Goal: Information Seeking & Learning: Learn about a topic

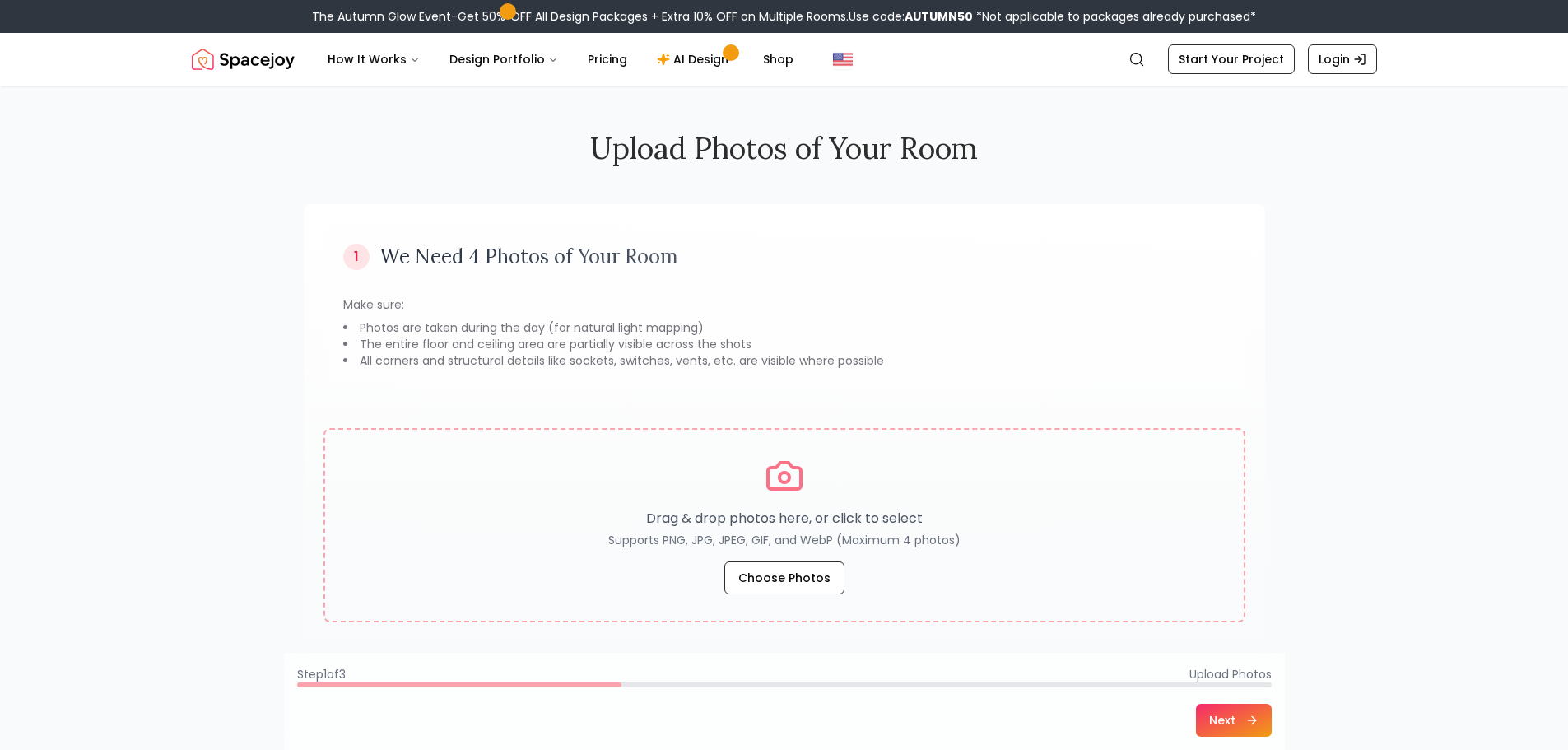
click at [1365, 576] on div "Upload Photos of Your Room 1 We Need 4 Photos of Your Room Make sure: Photos ar…" at bounding box center [784, 460] width 1568 height 750
click at [595, 54] on link "Pricing" at bounding box center [607, 59] width 66 height 33
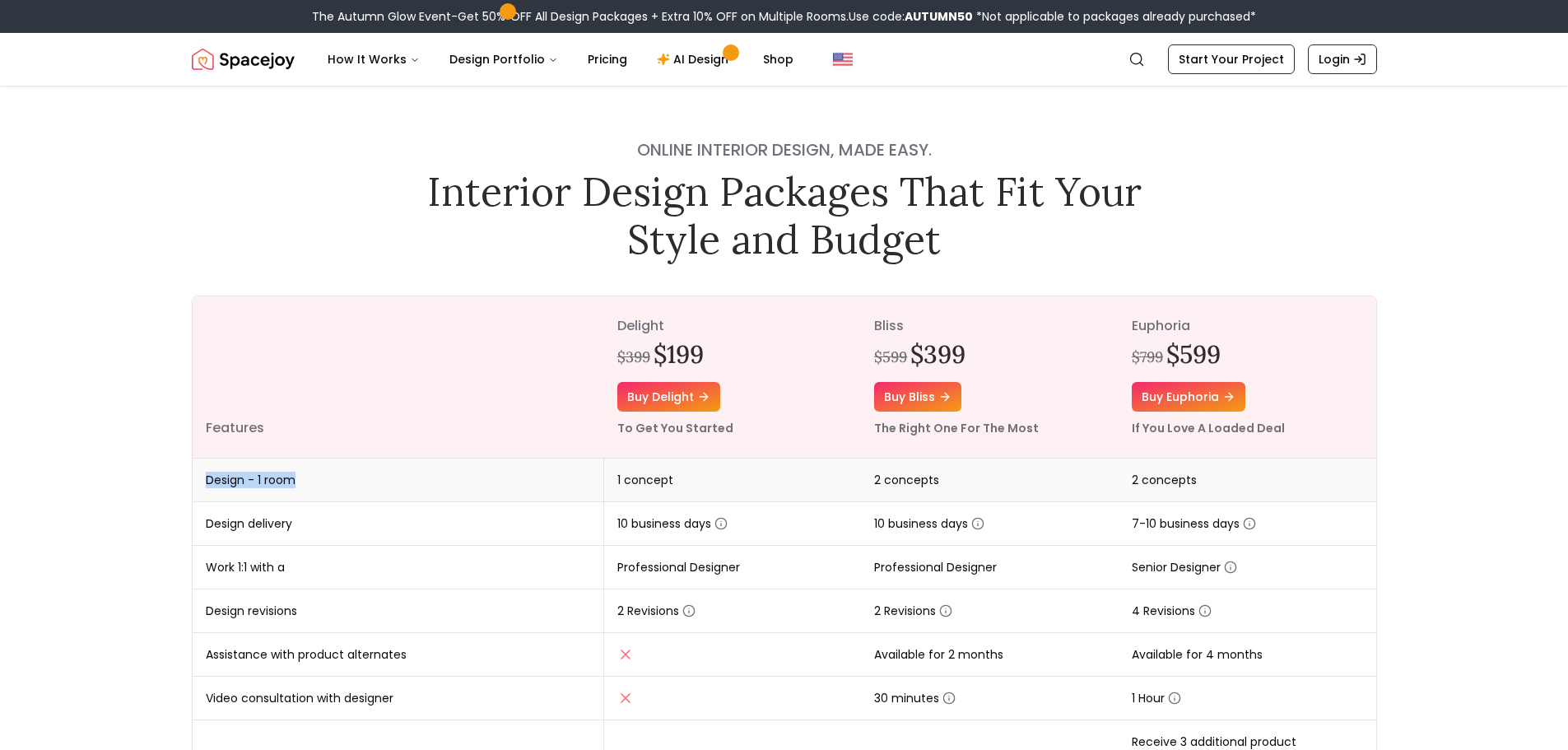
drag, startPoint x: 201, startPoint y: 481, endPoint x: 307, endPoint y: 480, distance: 106.0
click at [307, 480] on td "Design - 1 room" at bounding box center [397, 481] width 411 height 44
click at [640, 493] on td "1 concept" at bounding box center [733, 481] width 258 height 44
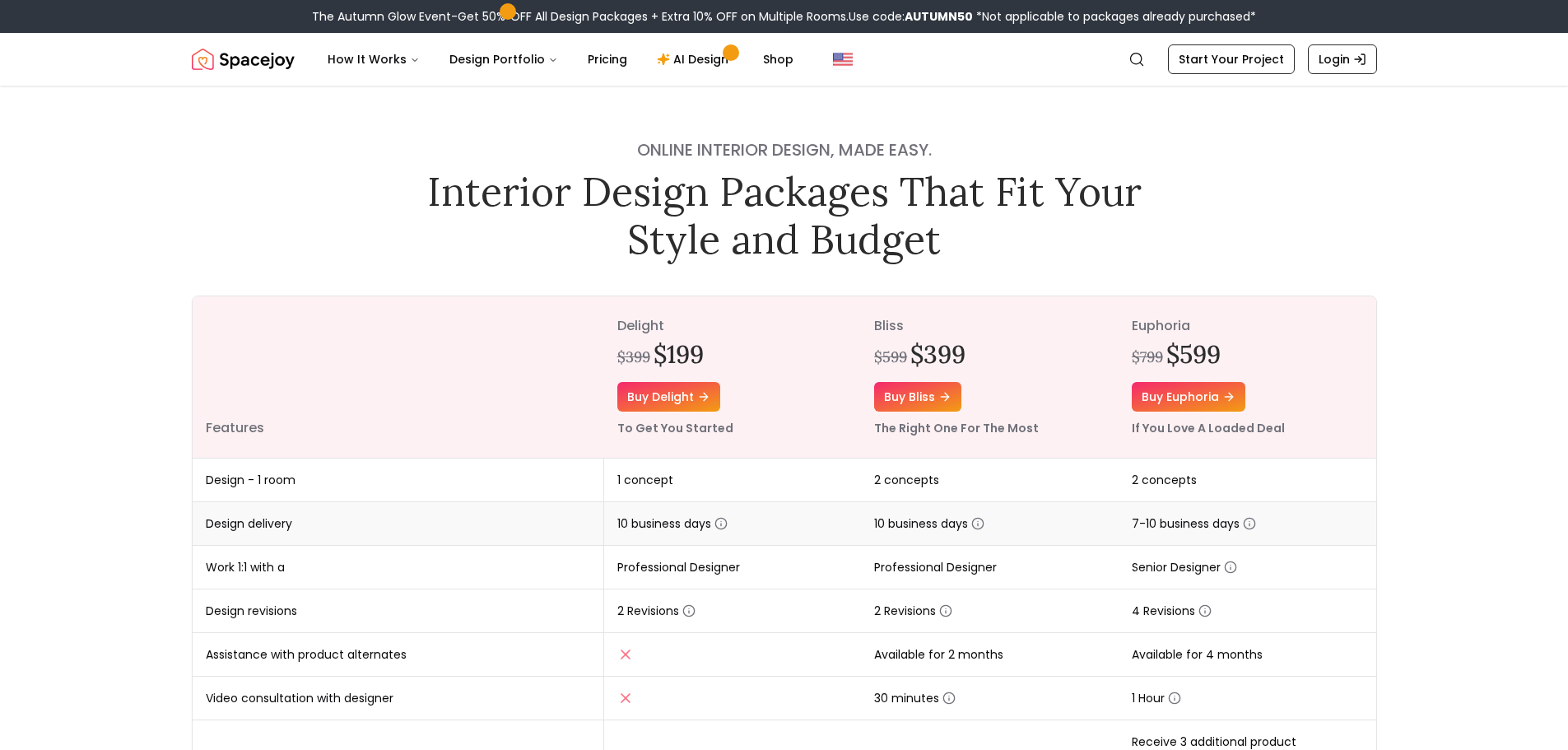
click at [245, 520] on td "Design delivery" at bounding box center [397, 524] width 411 height 44
click at [586, 525] on td "Design delivery" at bounding box center [397, 524] width 411 height 44
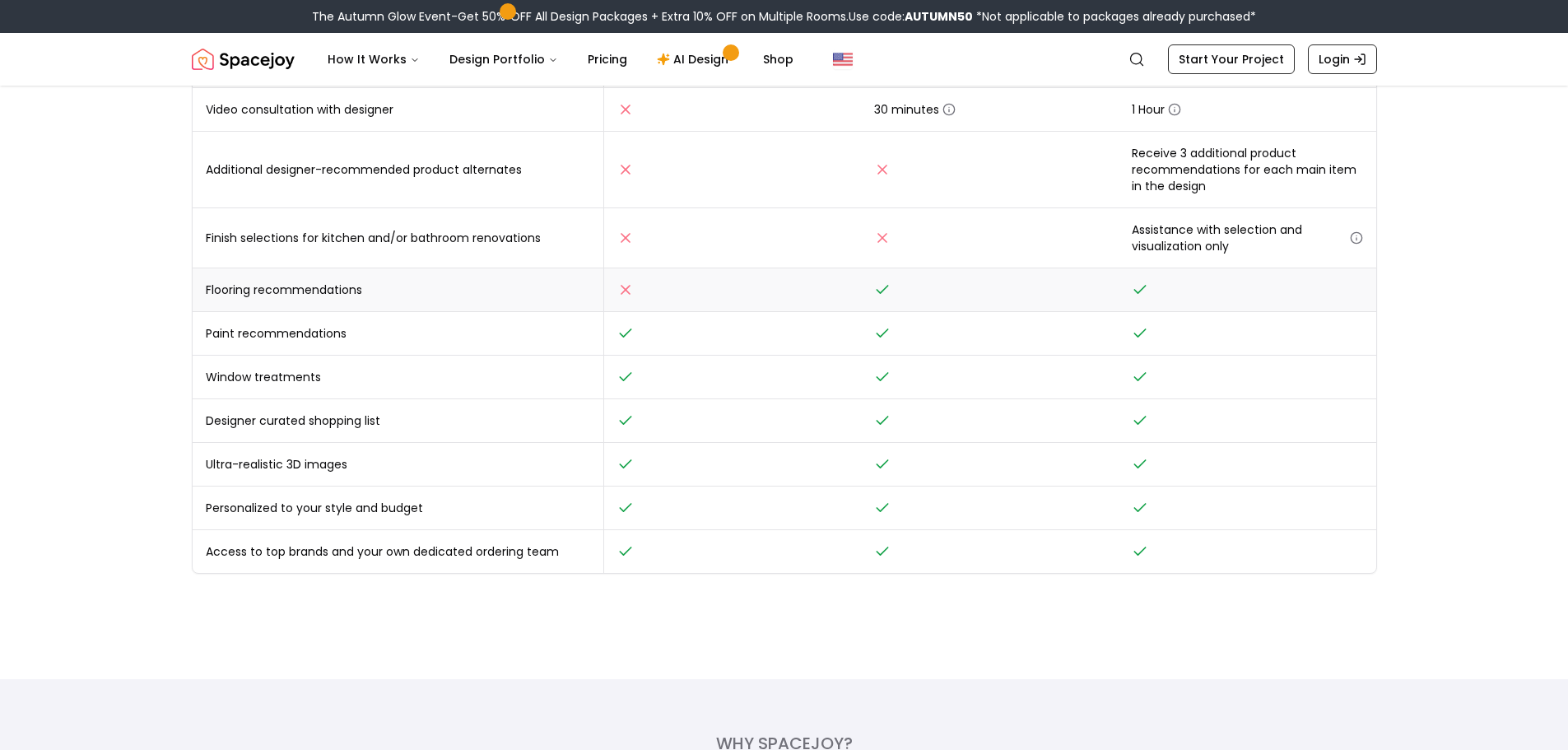
scroll to position [549, 0]
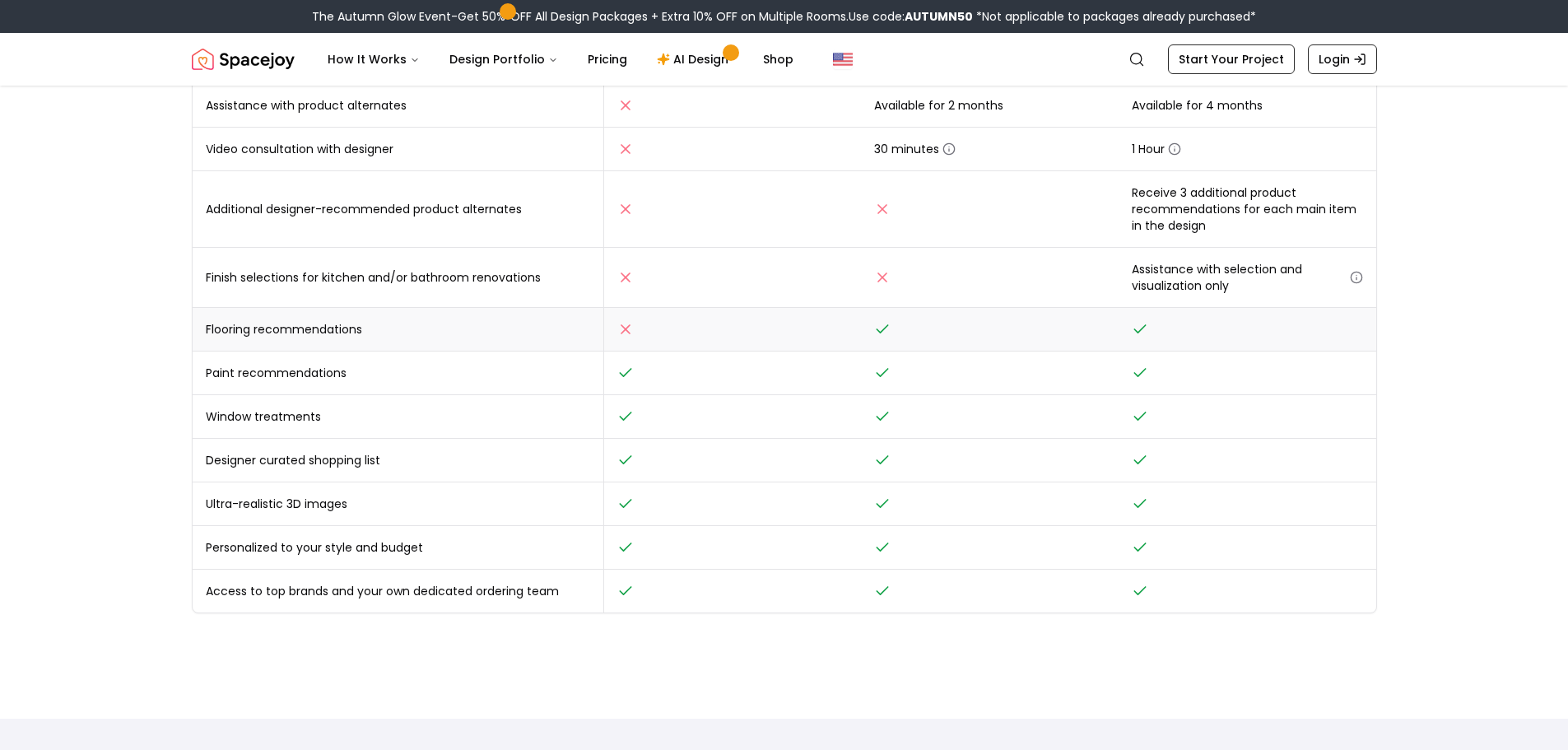
click at [243, 332] on td "Flooring recommendations" at bounding box center [397, 330] width 411 height 44
click at [264, 274] on td "Finish selections for kitchen and/or bathroom renovations" at bounding box center [397, 278] width 411 height 60
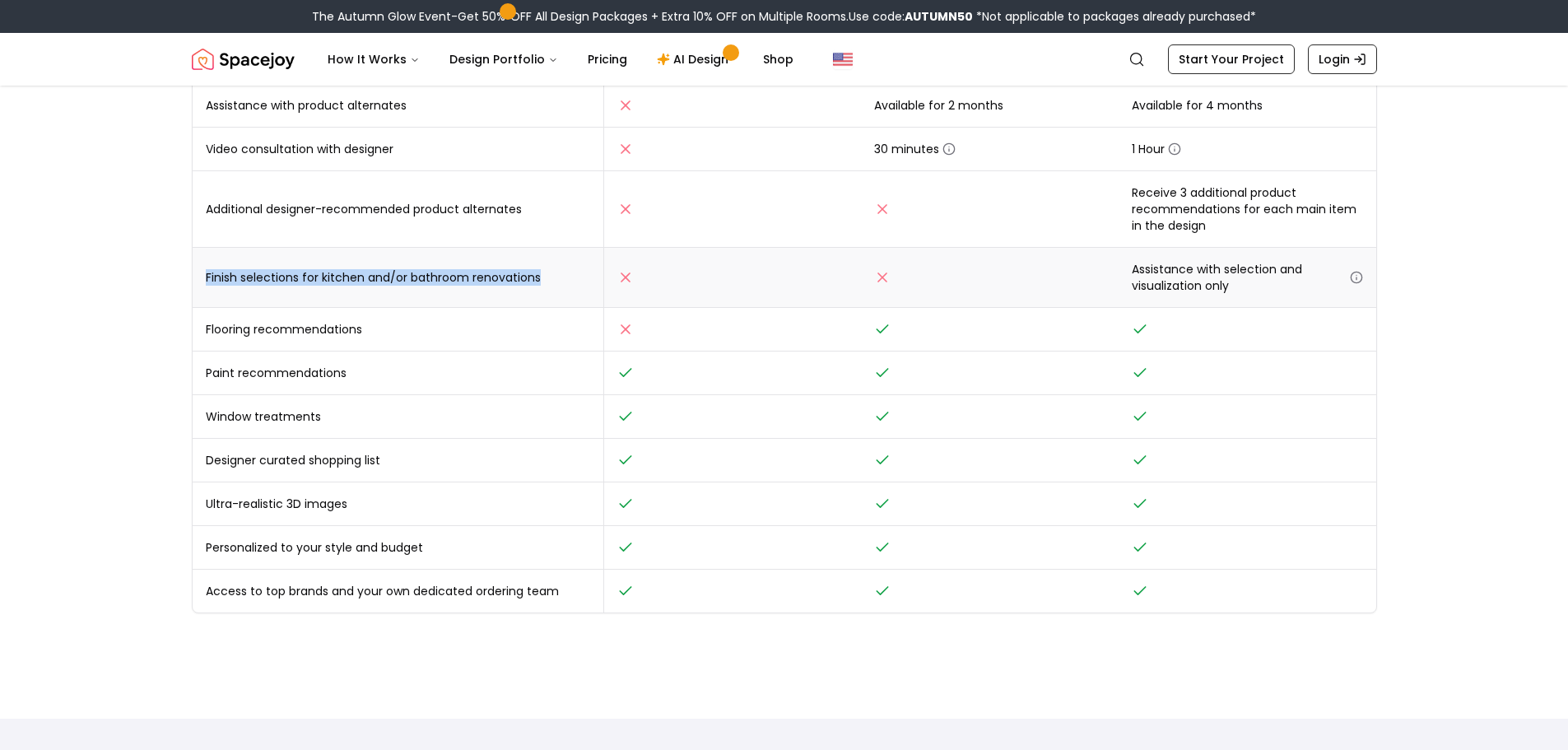
click at [264, 274] on td "Finish selections for kitchen and/or bathroom renovations" at bounding box center [397, 278] width 411 height 60
click at [303, 210] on td "Additional designer-recommended product alternates" at bounding box center [397, 209] width 411 height 77
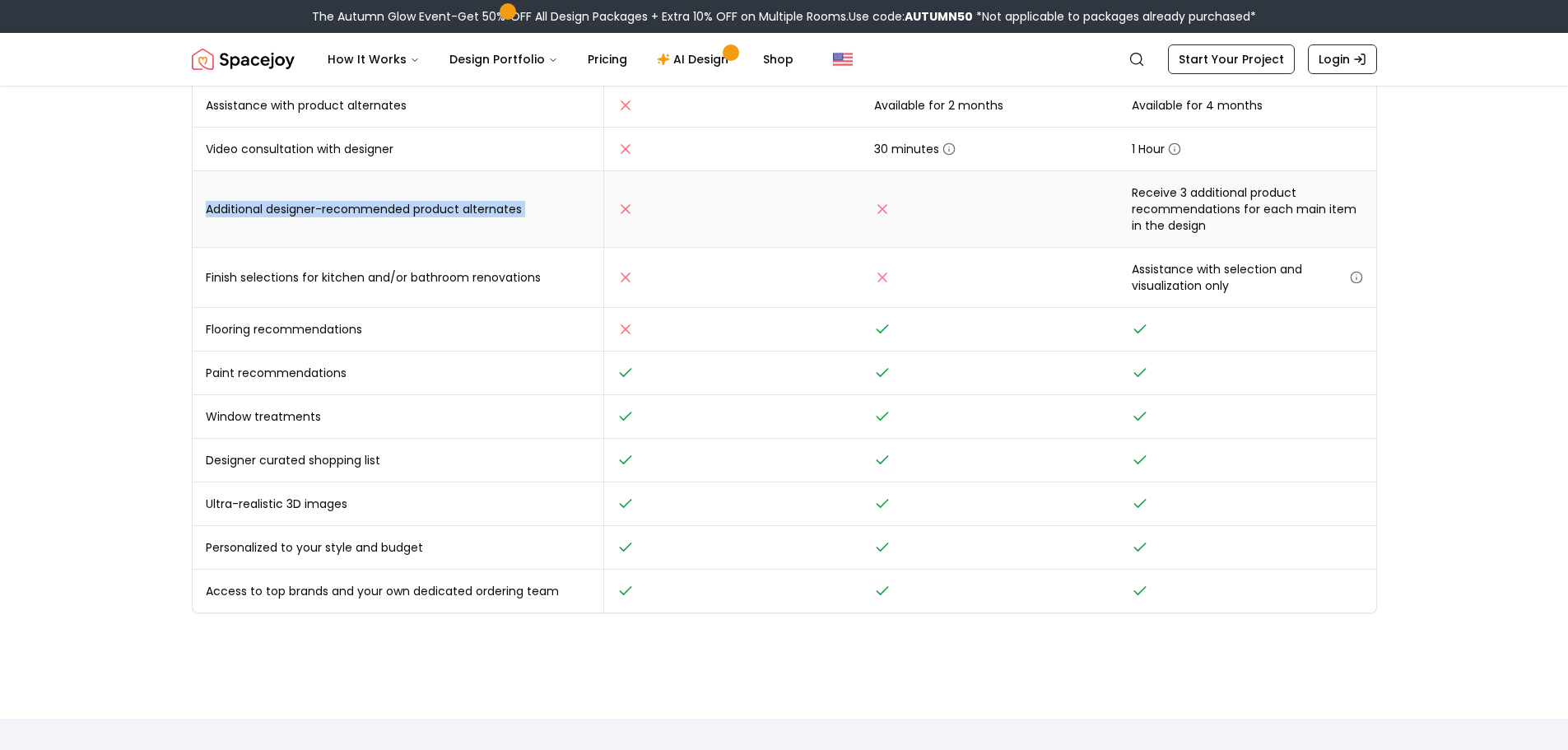
click at [303, 210] on td "Additional designer-recommended product alternates" at bounding box center [397, 209] width 411 height 77
click at [106, 290] on main "Online interior design, made easy. Interior Design Packages That Fit Your Style…" at bounding box center [784, 435] width 1568 height 1797
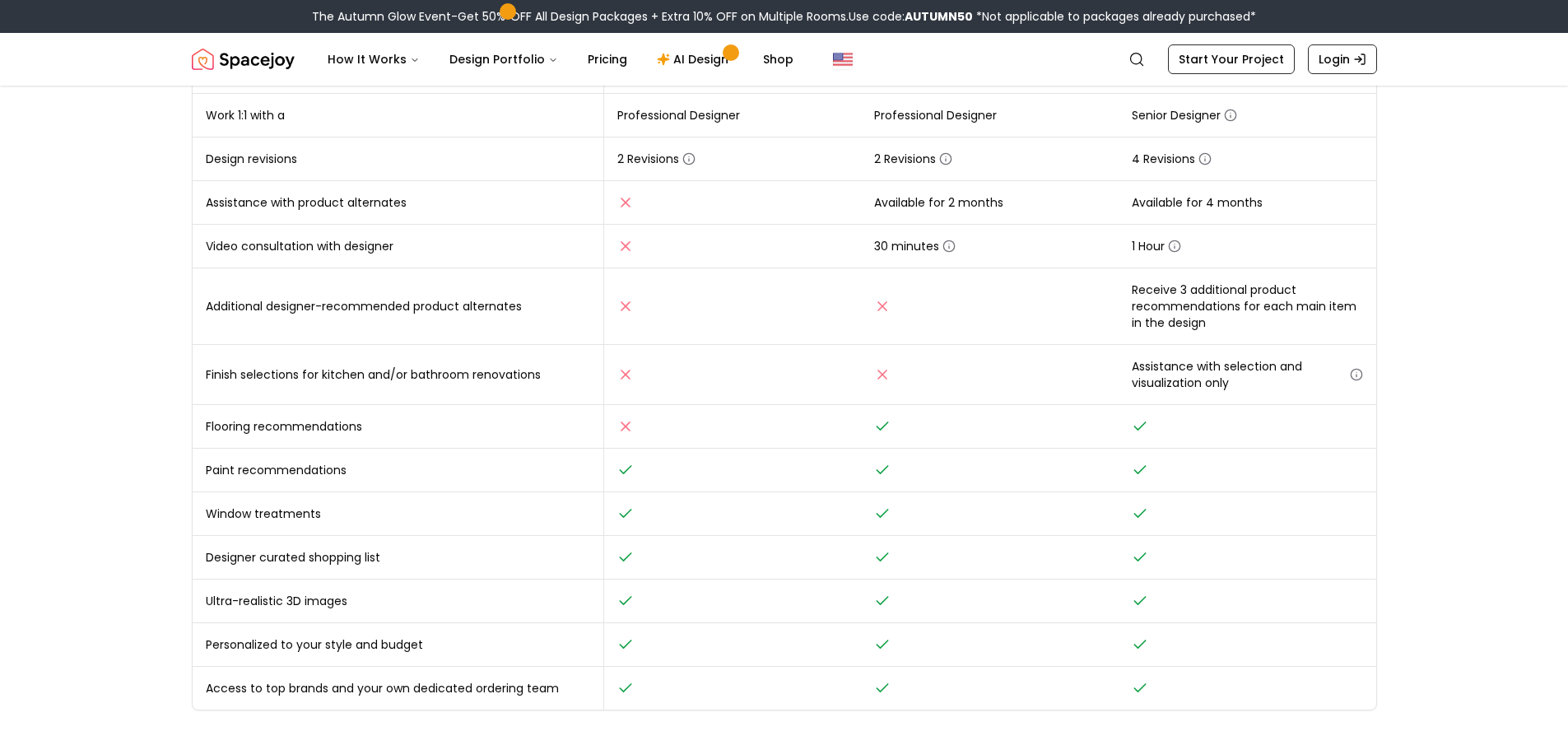
scroll to position [411, 0]
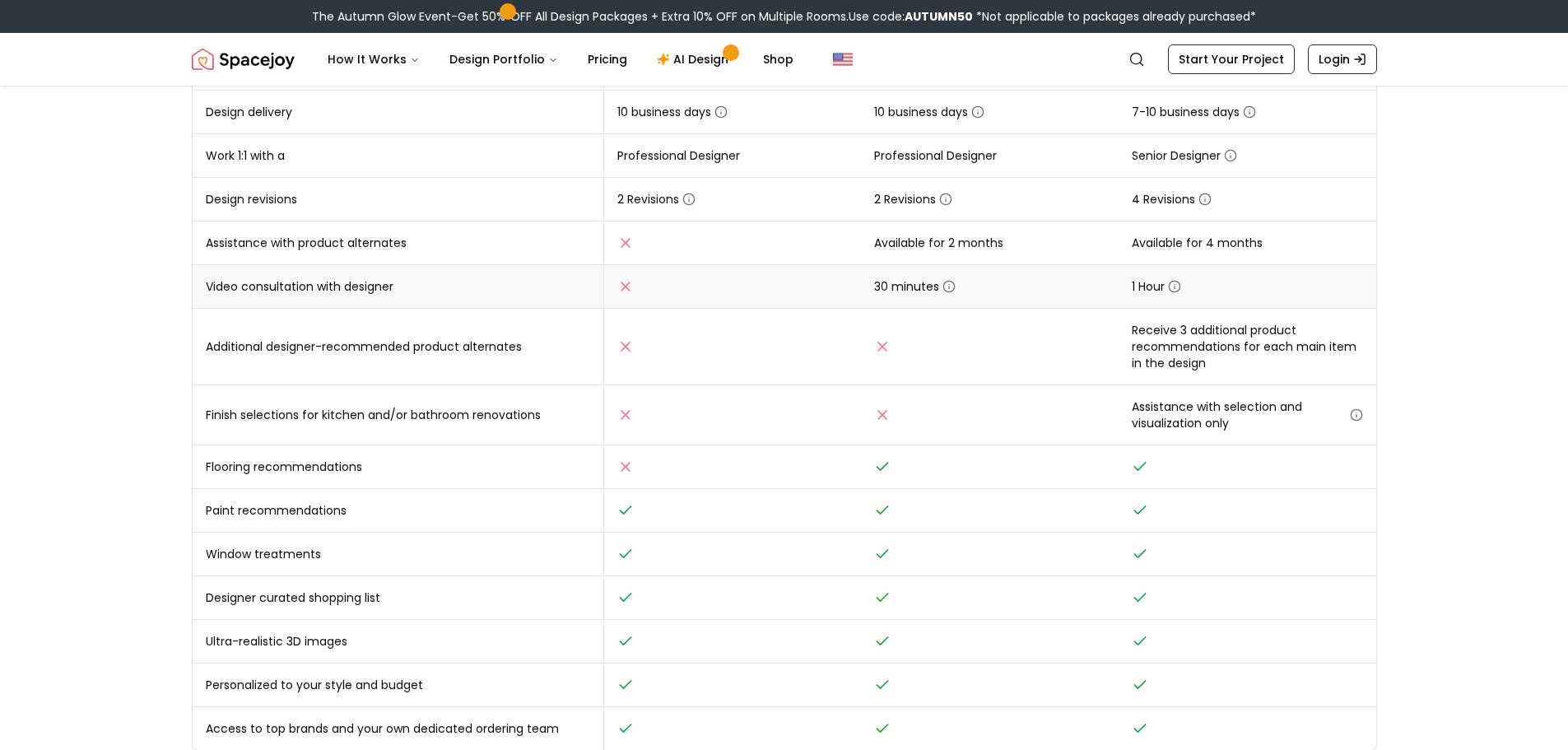
click at [263, 298] on td "Video consultation with designer" at bounding box center [397, 287] width 411 height 44
click at [290, 253] on td "Assistance with product alternates" at bounding box center [397, 243] width 411 height 44
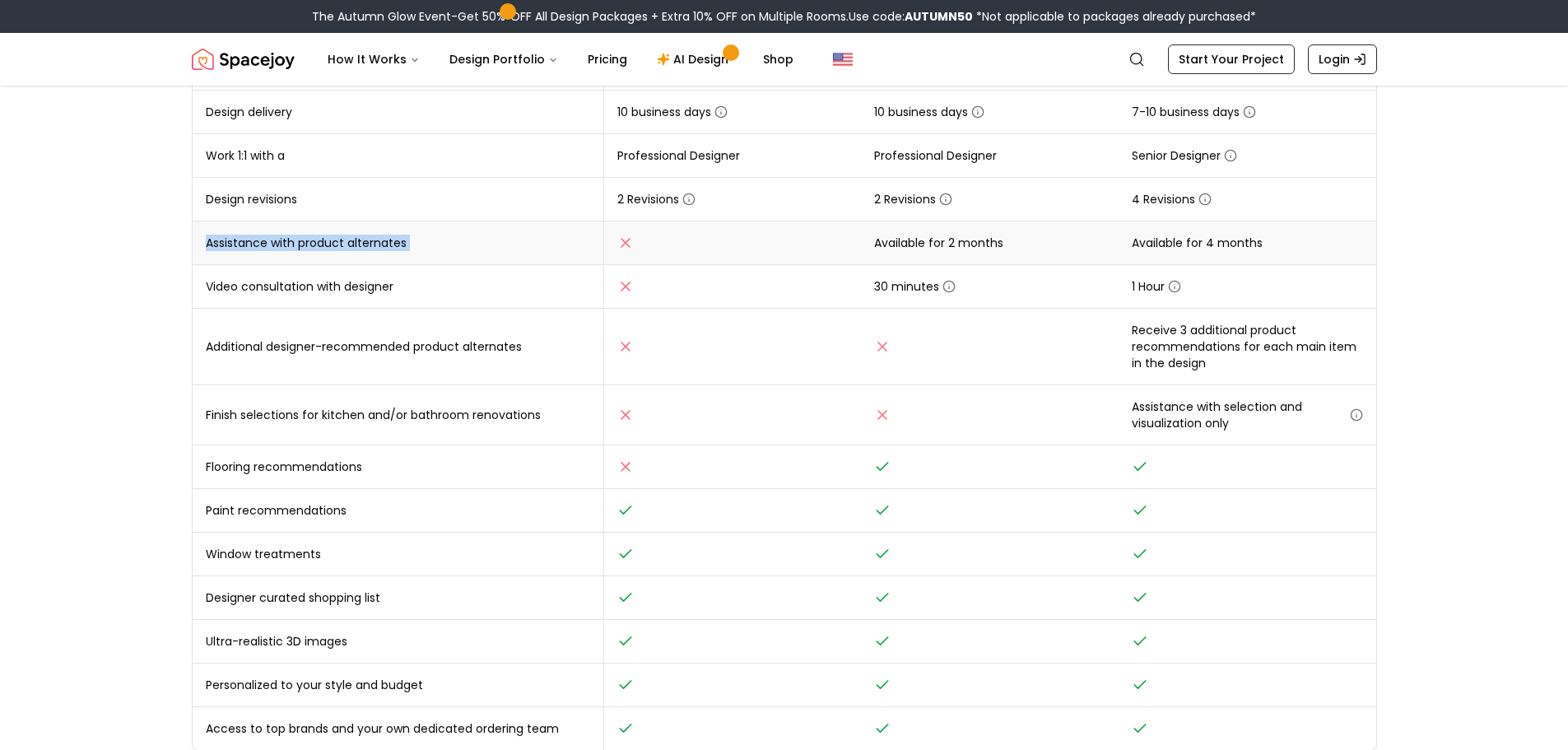
click at [290, 253] on td "Assistance with product alternates" at bounding box center [397, 243] width 411 height 44
click at [150, 331] on main "Online interior design, made easy. Interior Design Packages That Fit Your Style…" at bounding box center [784, 573] width 1568 height 1797
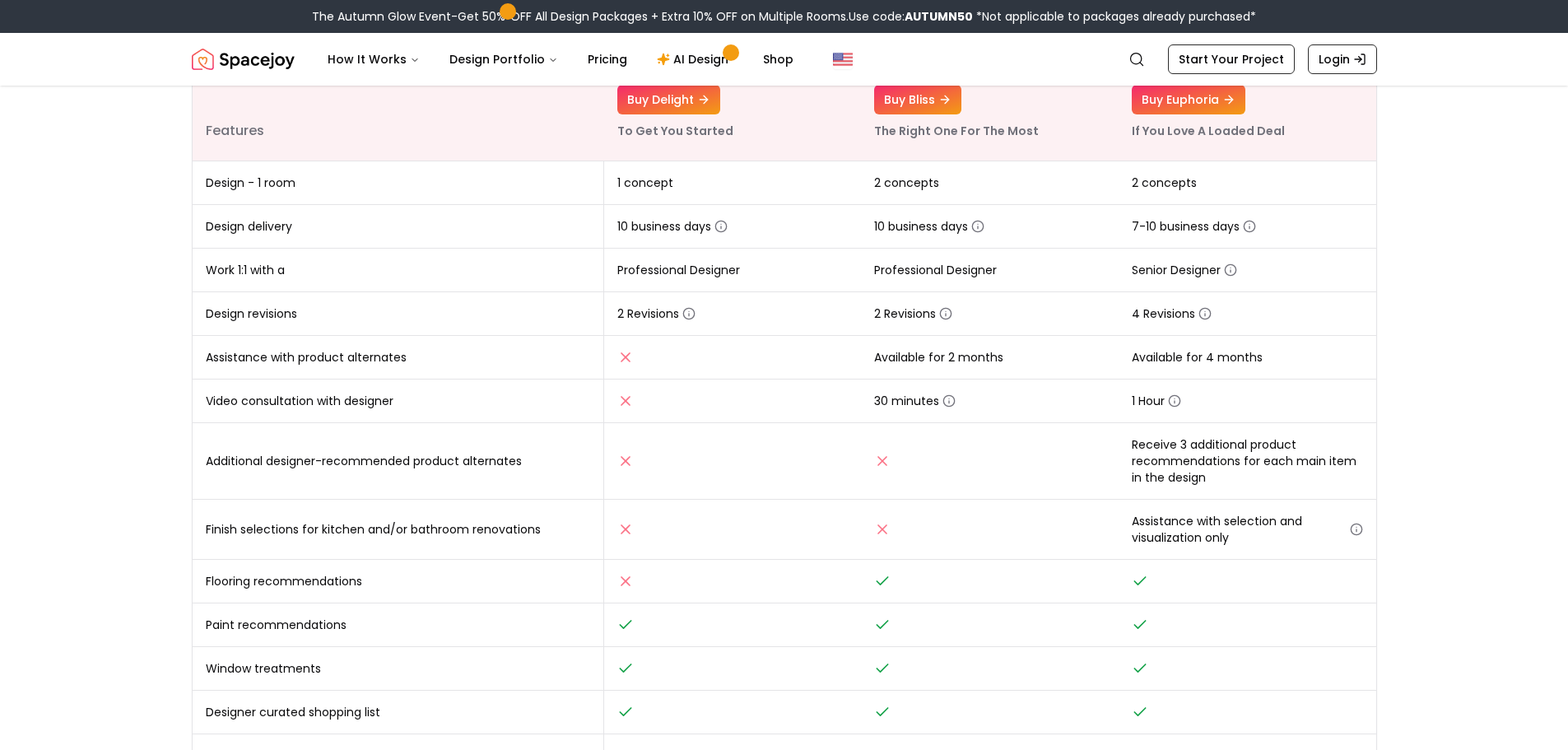
scroll to position [0, 0]
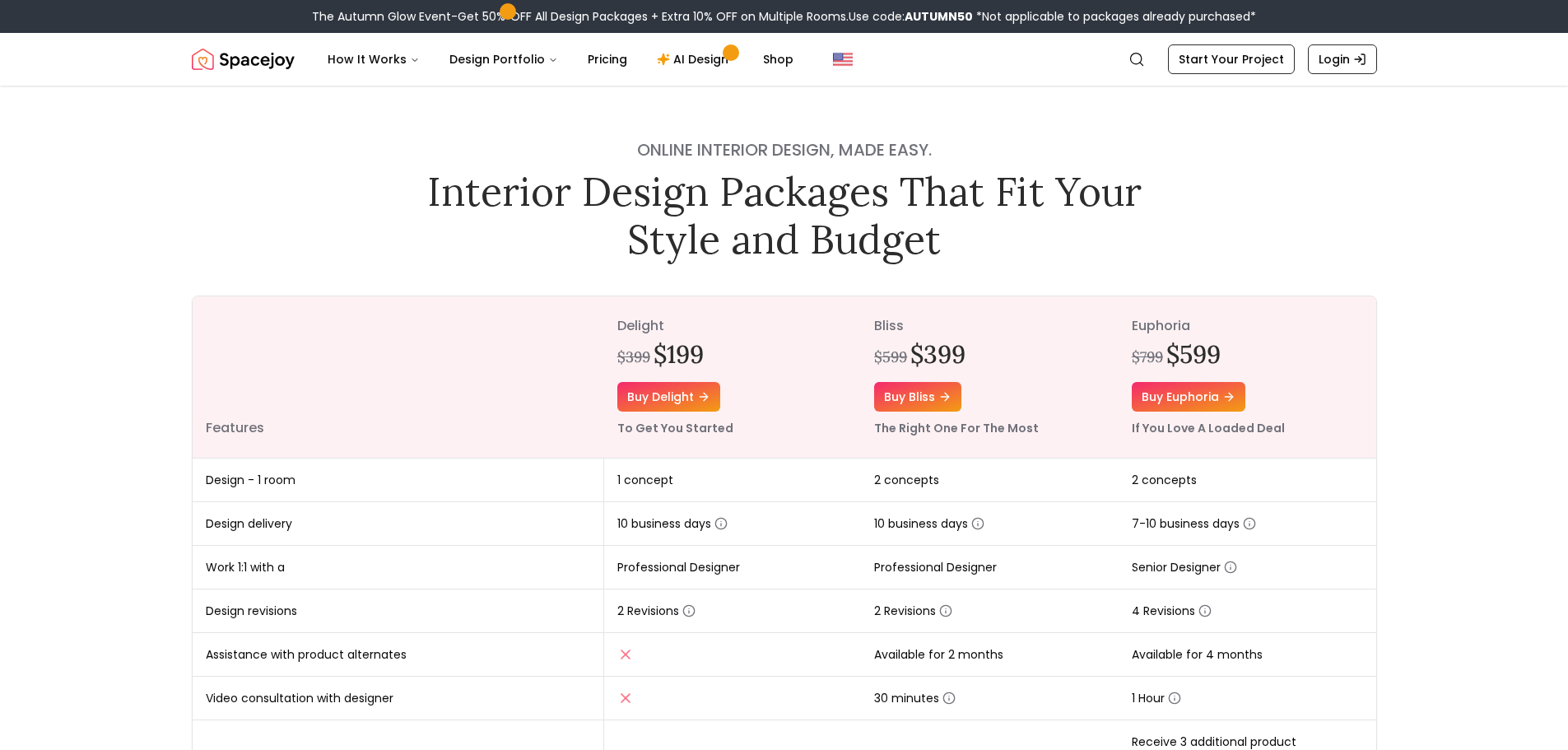
click at [503, 10] on span at bounding box center [507, 11] width 9 height 9
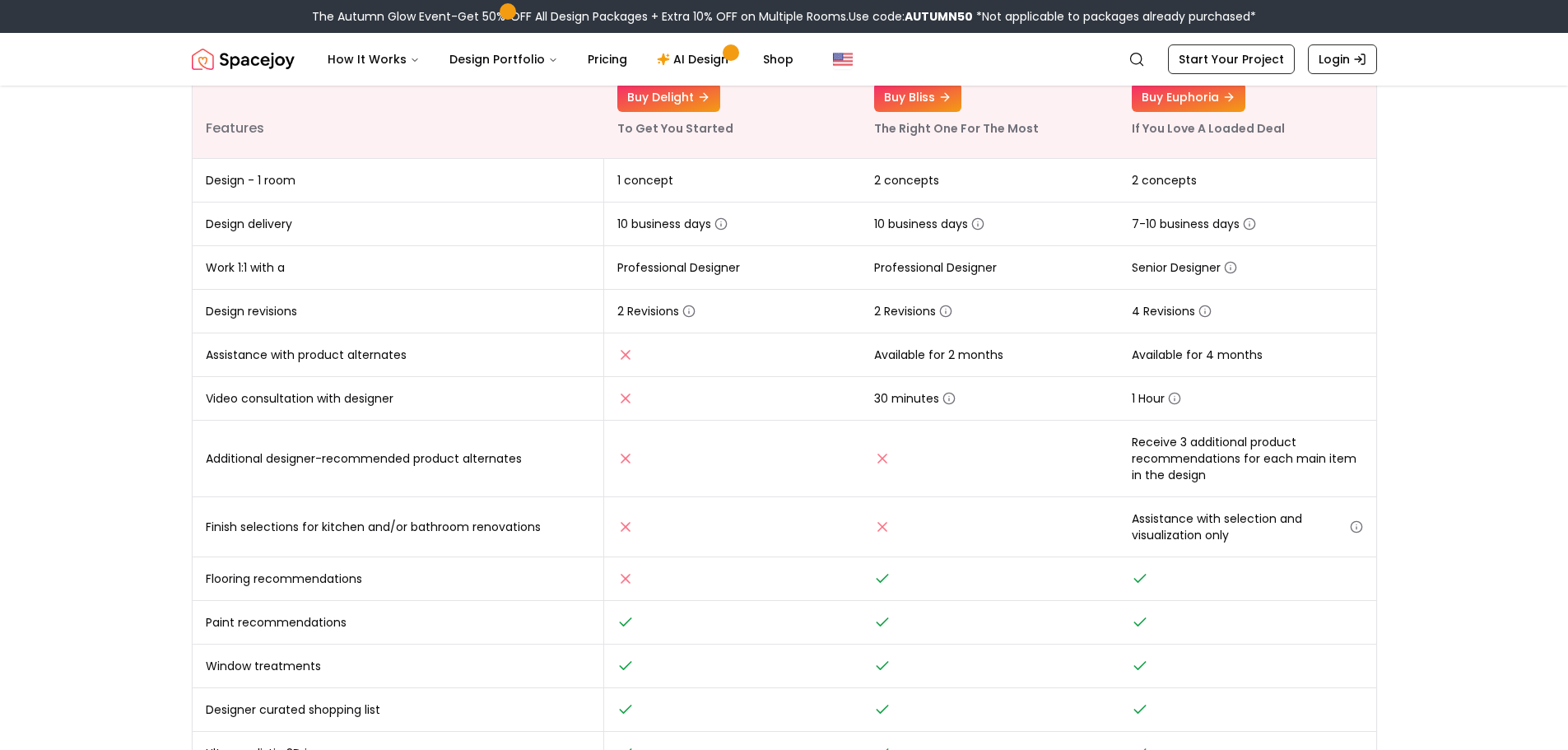
scroll to position [304, 0]
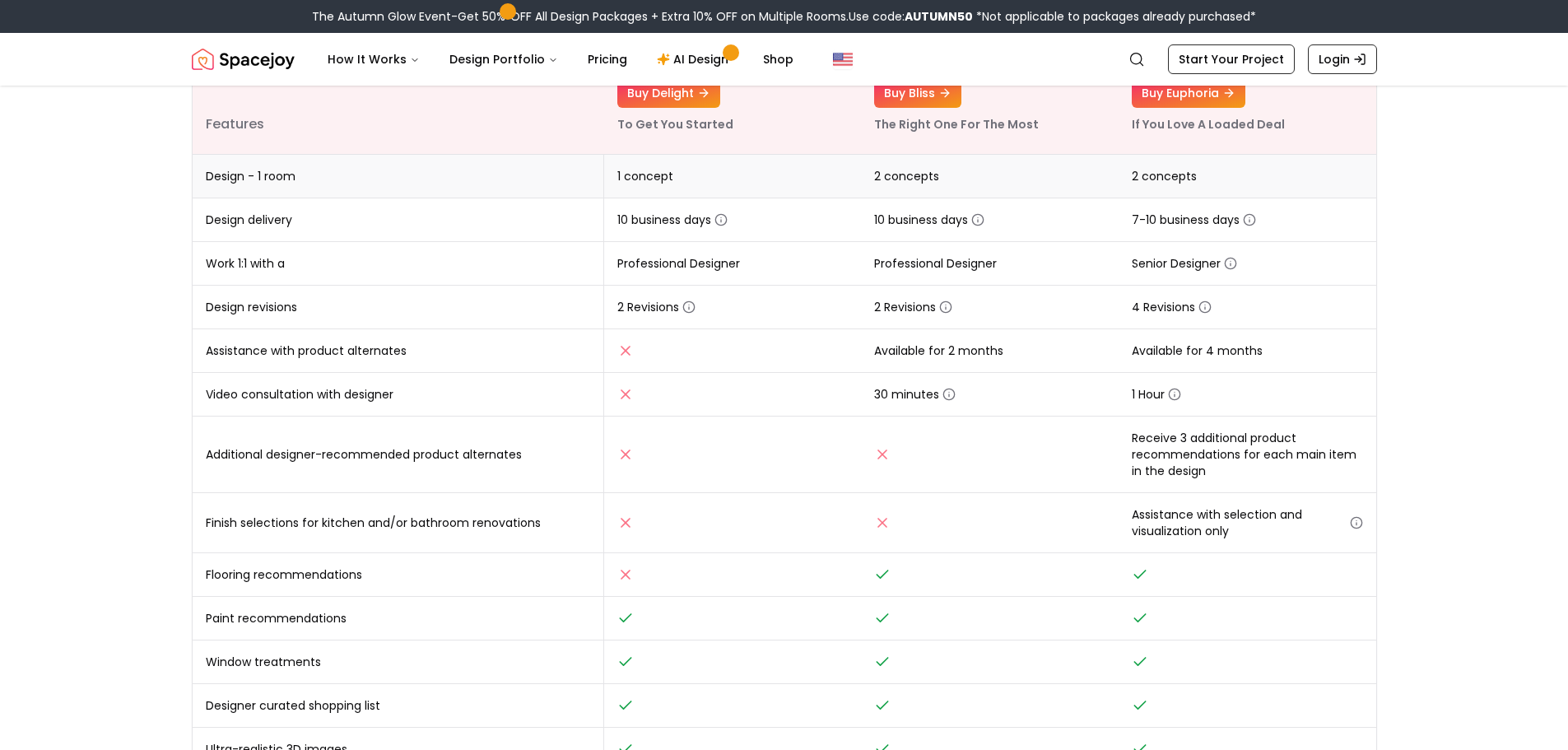
click at [1220, 164] on td "2 concepts" at bounding box center [1247, 176] width 258 height 44
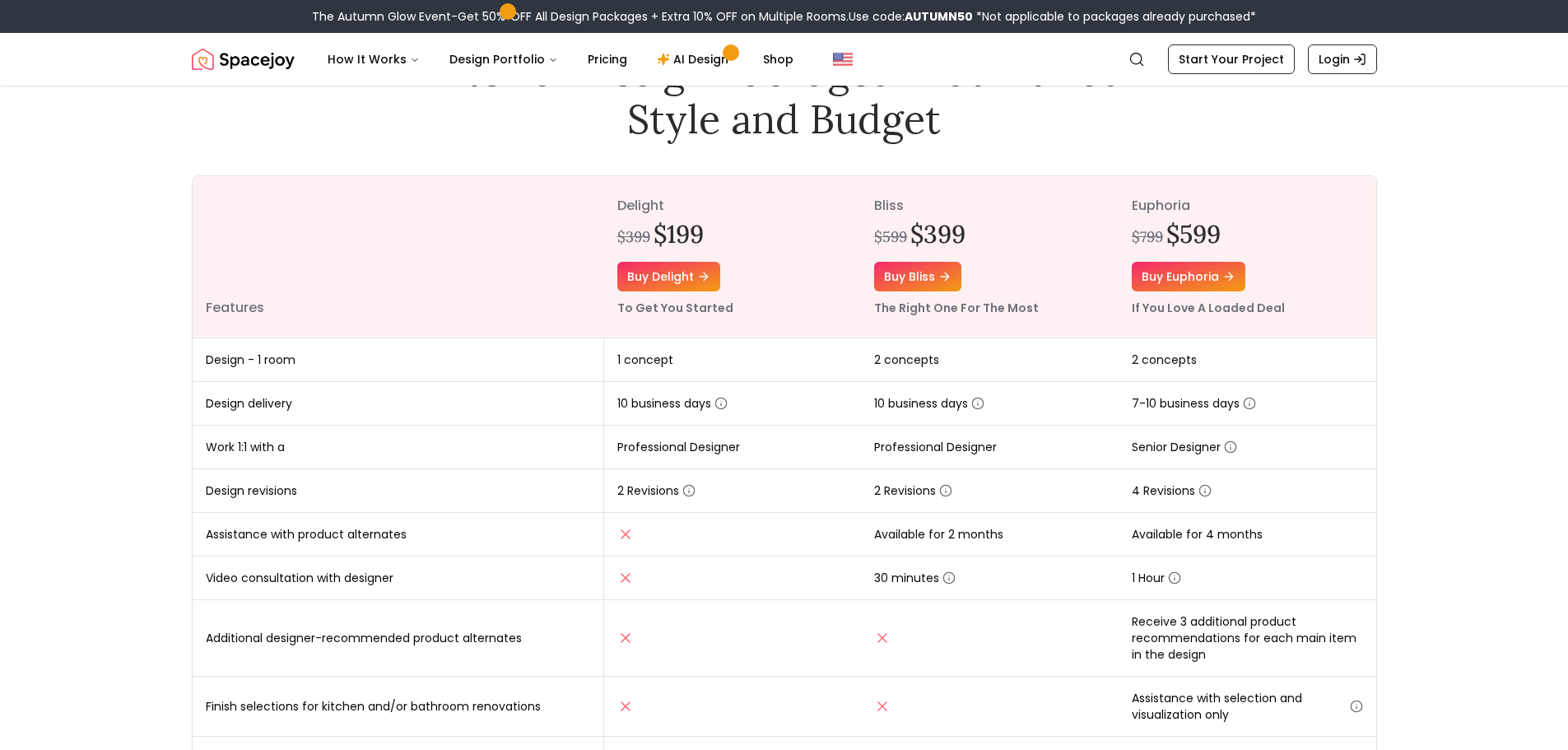
scroll to position [274, 0]
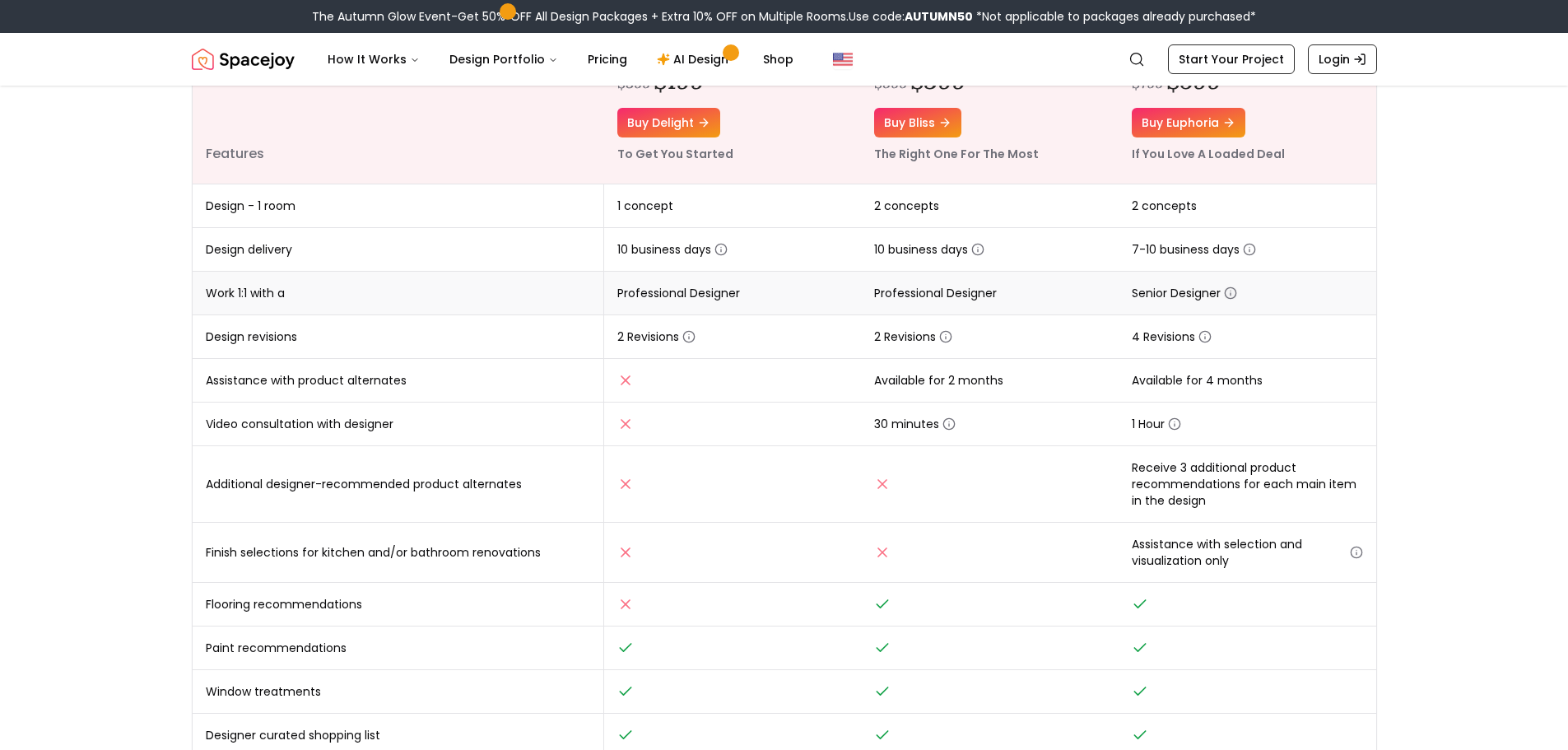
click at [1231, 293] on icon "button" at bounding box center [1230, 293] width 13 height 13
